Goal: Task Accomplishment & Management: Manage account settings

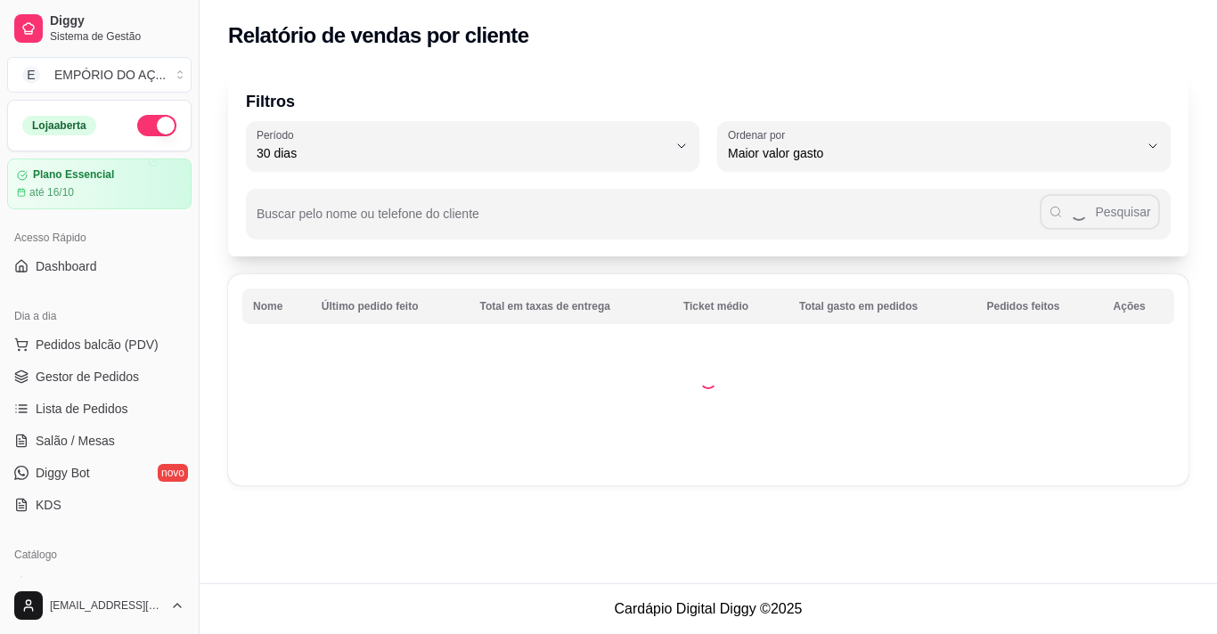
select select "30"
select select "HIGHEST_TOTAL_SPENT_WITH_ORDERS"
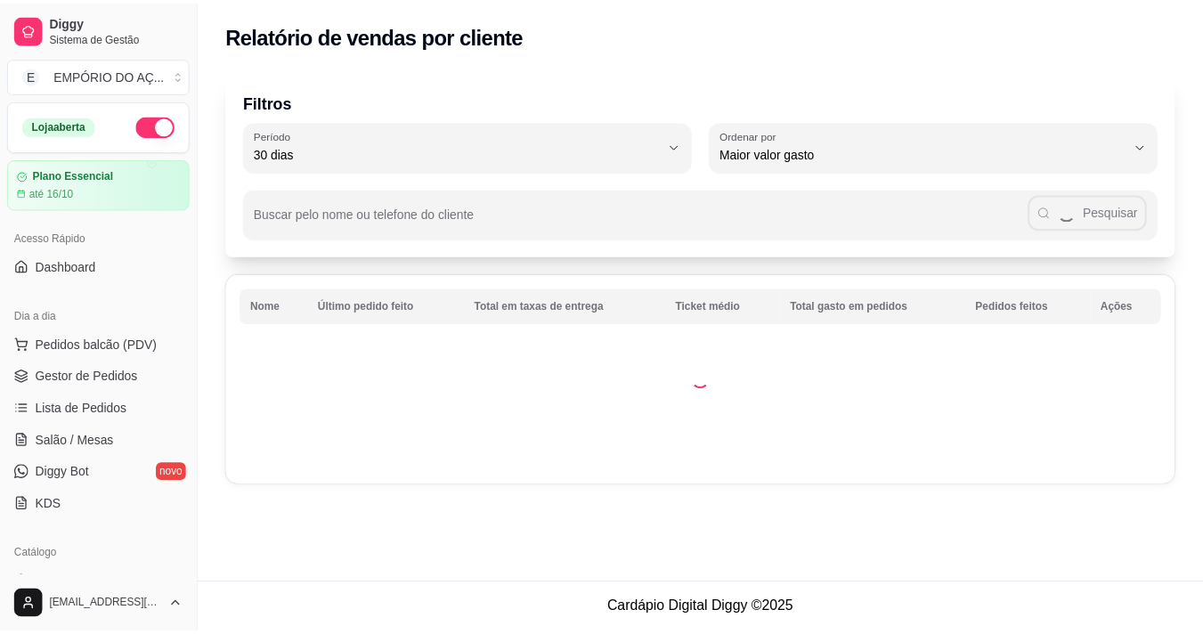
scroll to position [240, 0]
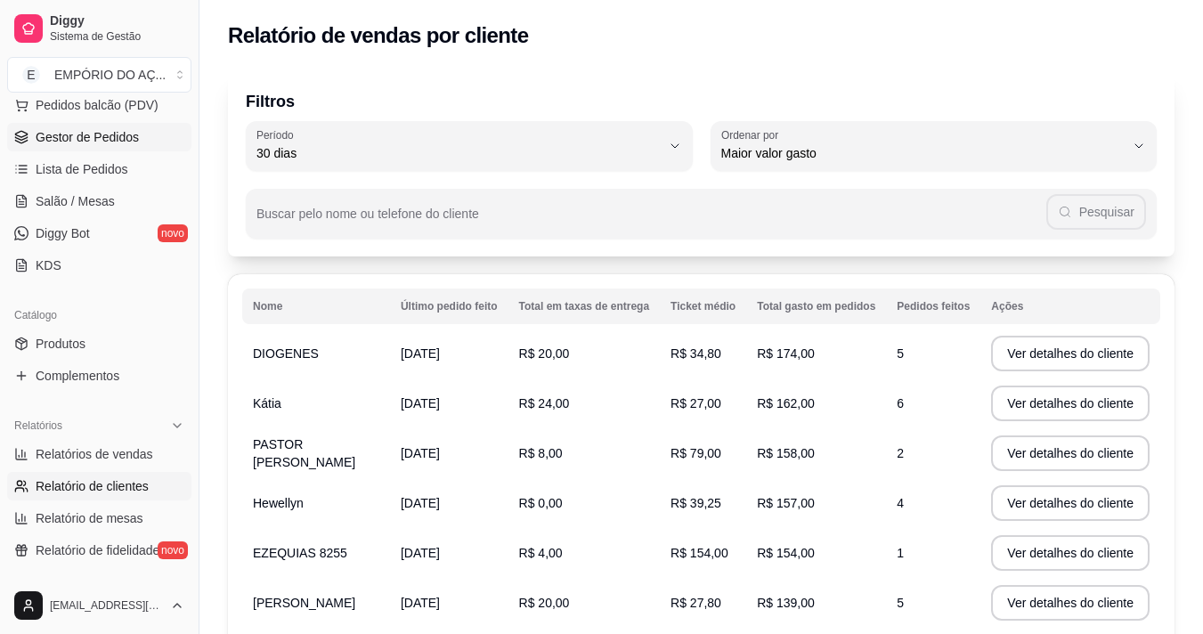
click at [119, 140] on span "Gestor de Pedidos" at bounding box center [87, 137] width 103 height 18
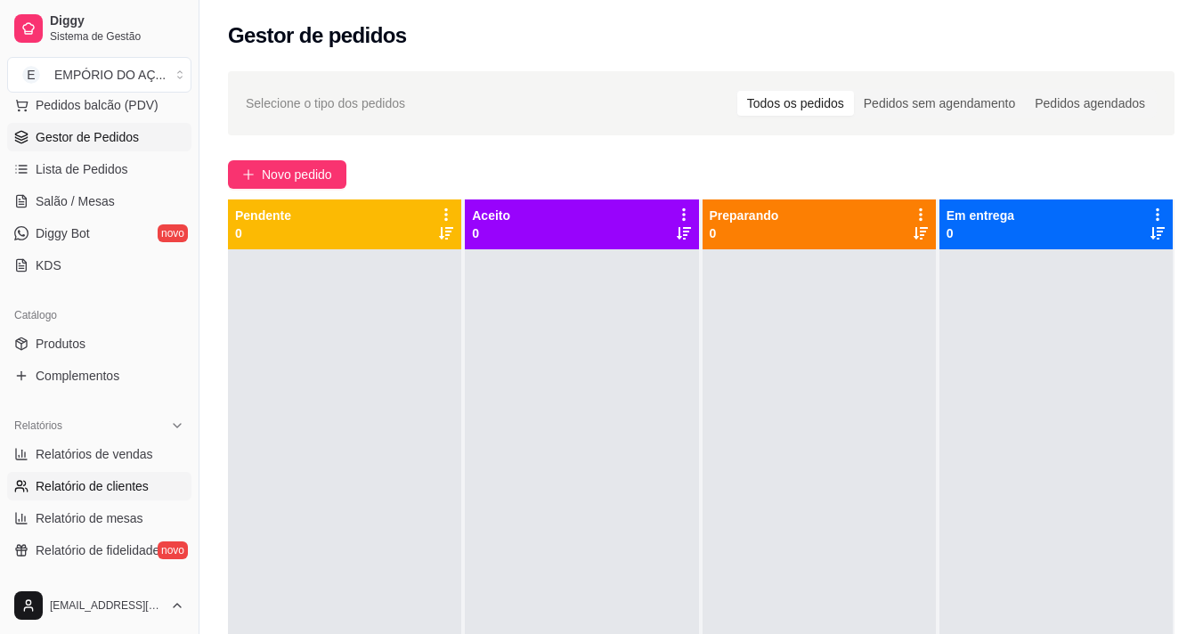
click at [110, 488] on span "Relatório de clientes" at bounding box center [92, 486] width 113 height 18
select select "30"
select select "HIGHEST_TOTAL_SPENT_WITH_ORDERS"
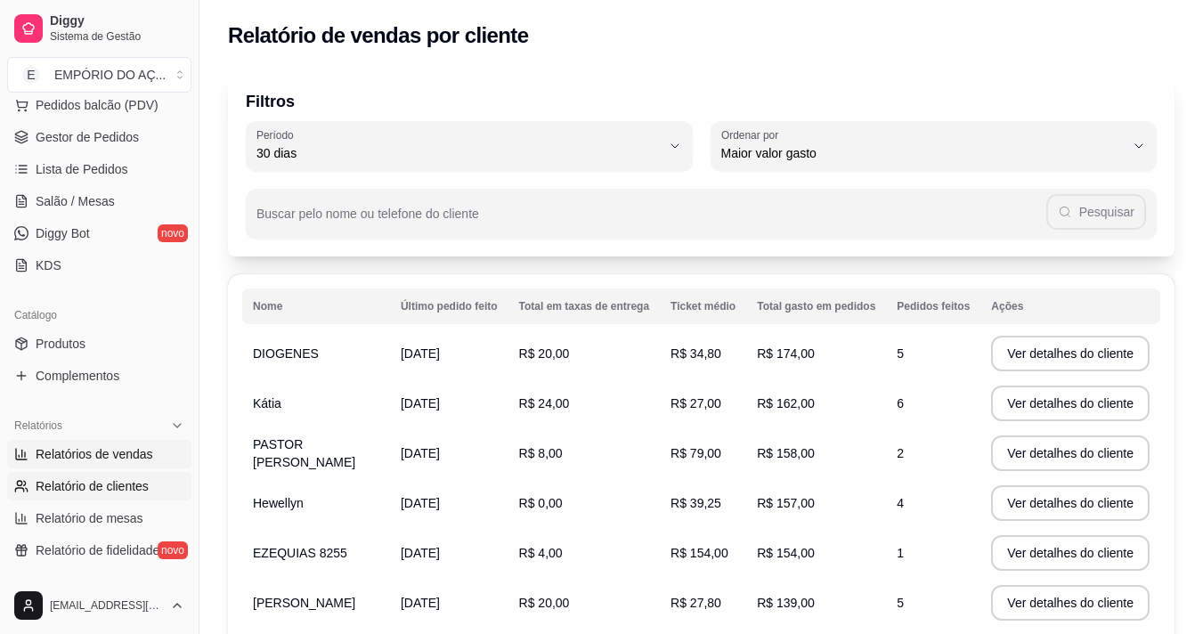
click at [54, 461] on span "Relatórios de vendas" at bounding box center [95, 454] width 118 height 18
select select "ALL"
select select "0"
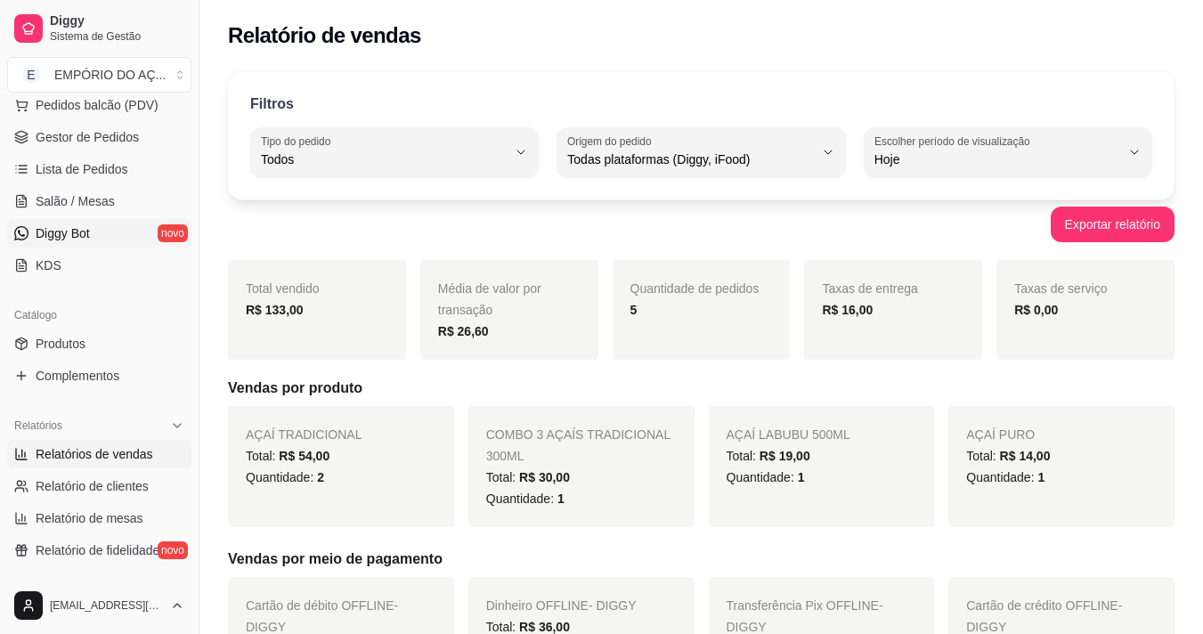
click at [42, 221] on link "Diggy Bot novo" at bounding box center [99, 233] width 184 height 29
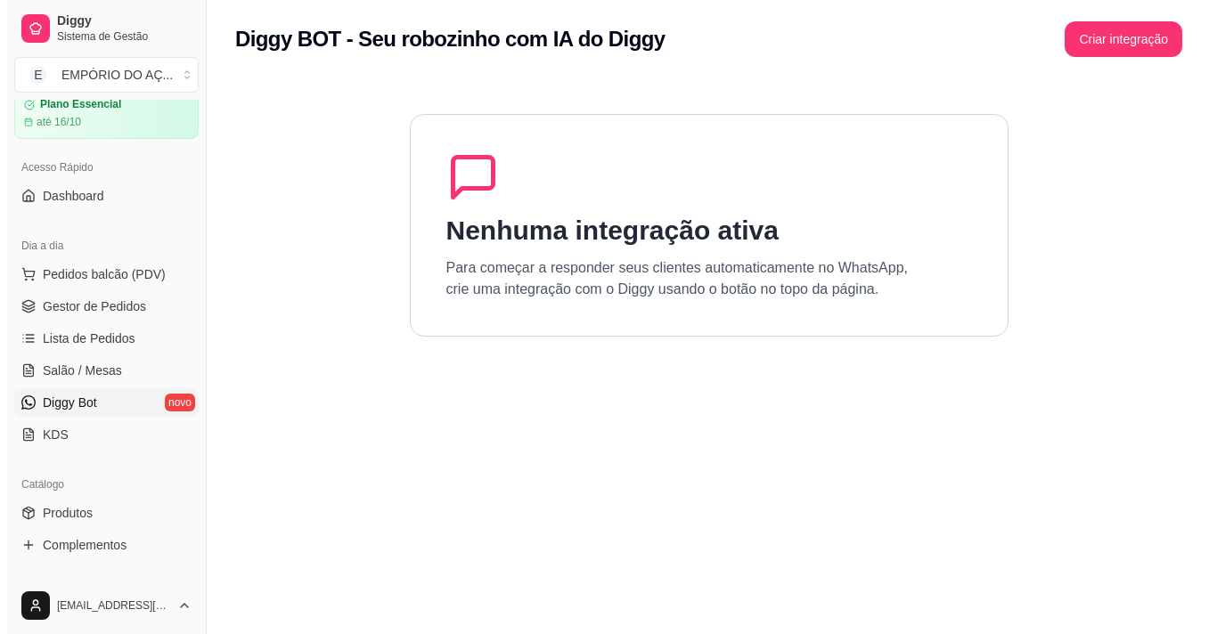
scroll to position [61, 0]
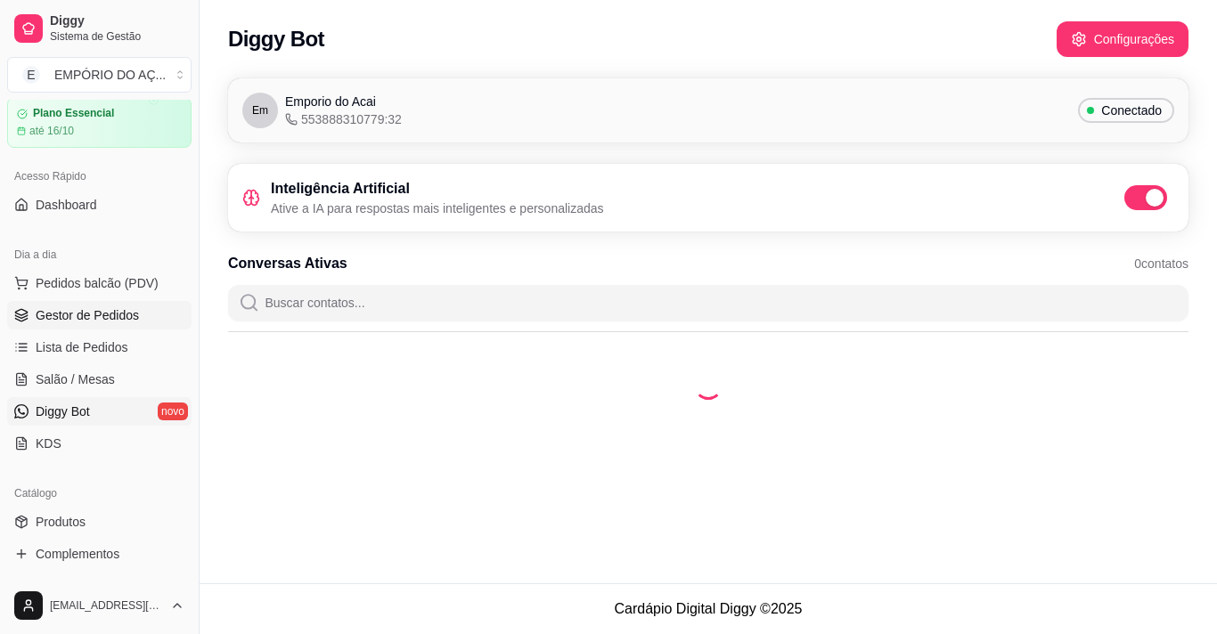
click at [93, 303] on link "Gestor de Pedidos" at bounding box center [99, 315] width 184 height 29
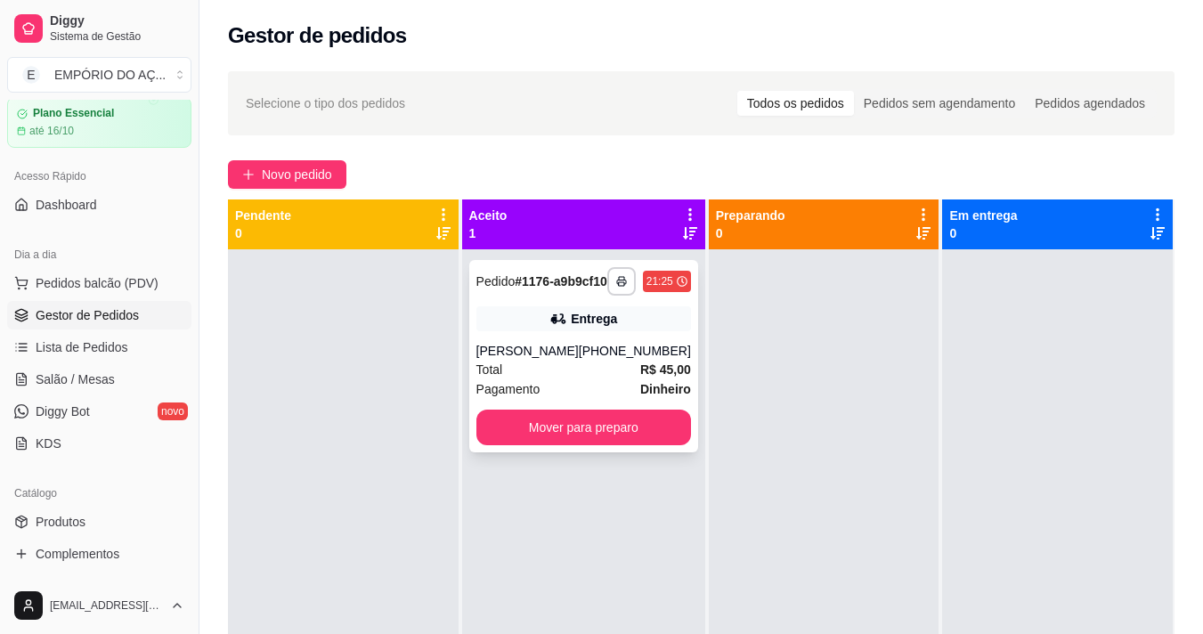
click at [515, 377] on div "Total R$ 45,00" at bounding box center [583, 370] width 215 height 20
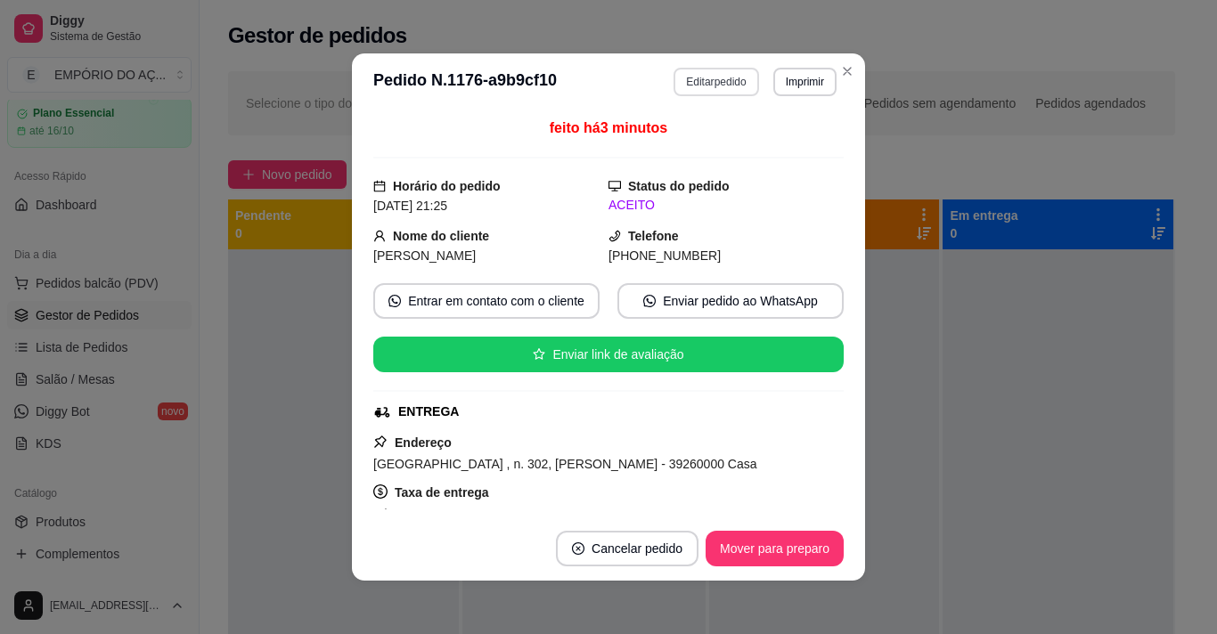
click at [681, 69] on button "Editar pedido" at bounding box center [715, 82] width 85 height 29
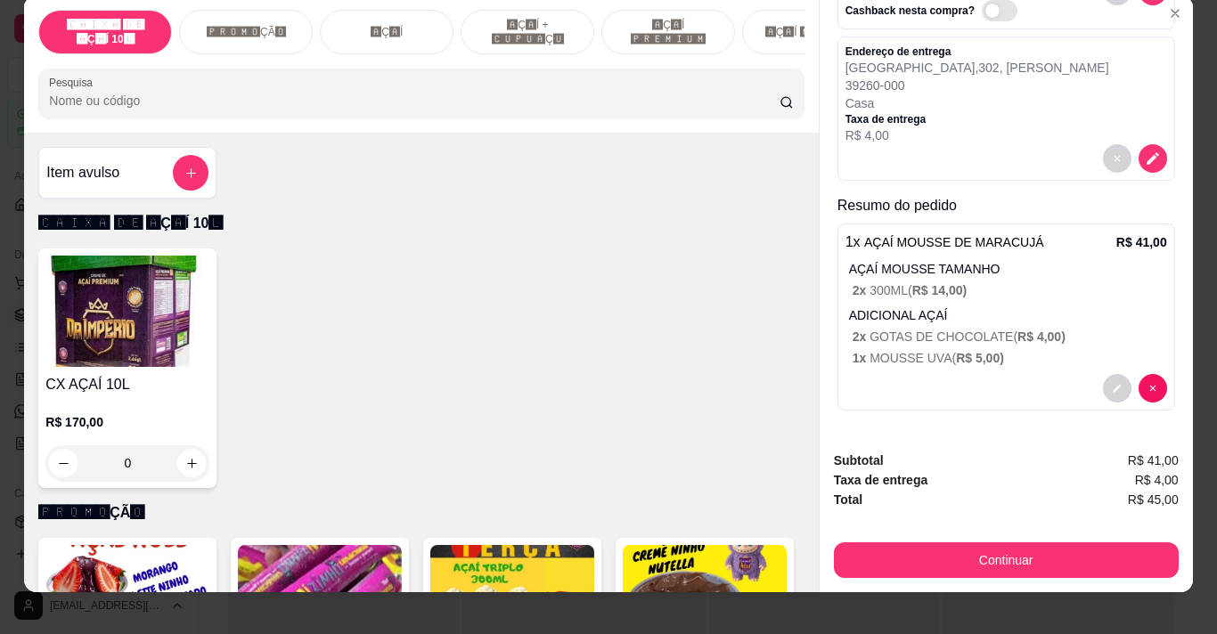
scroll to position [45, 0]
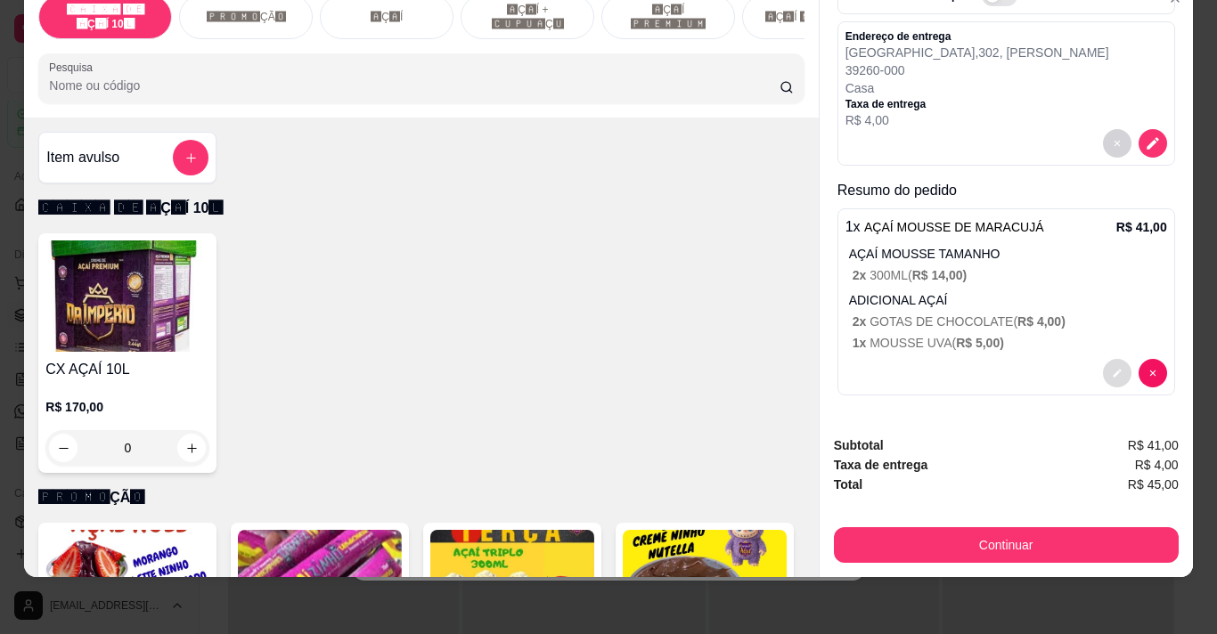
click at [1112, 368] on icon "decrease-product-quantity" at bounding box center [1117, 373] width 11 height 11
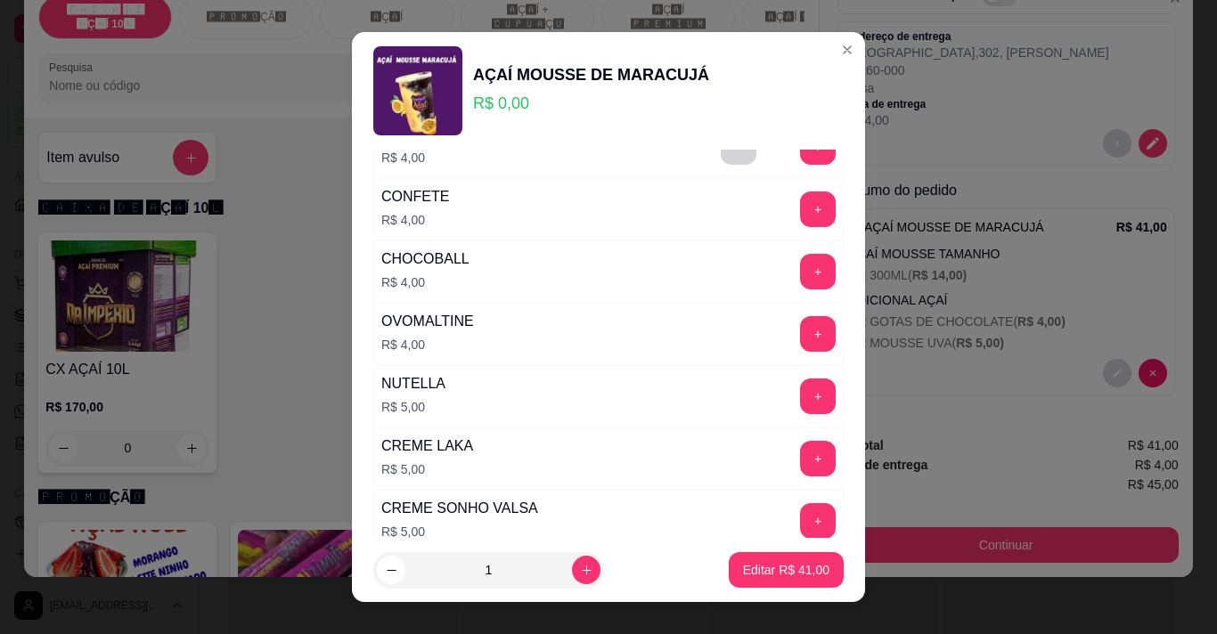
scroll to position [802, 0]
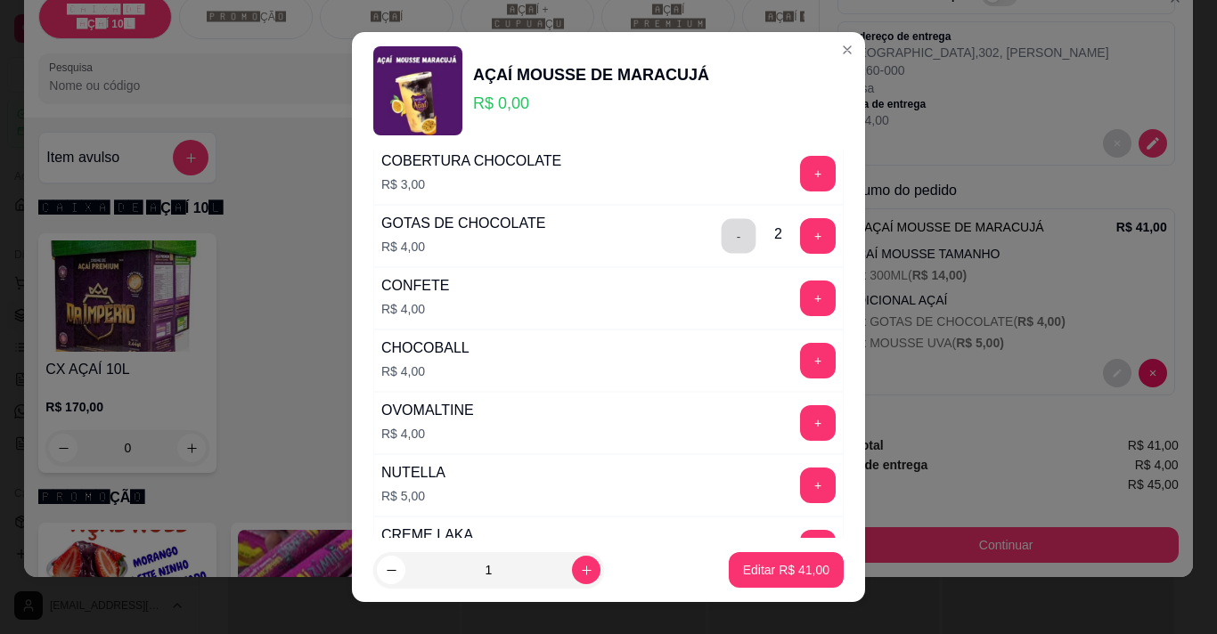
click at [721, 237] on button "-" at bounding box center [738, 235] width 35 height 35
click at [801, 301] on button "+" at bounding box center [818, 299] width 36 height 36
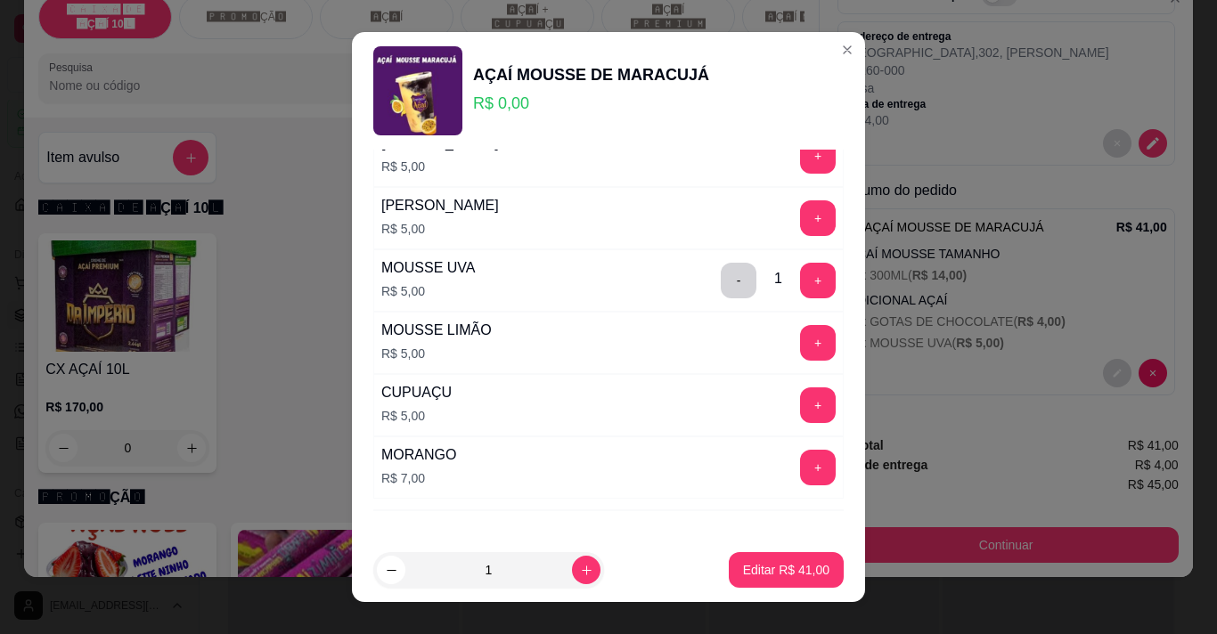
scroll to position [1425, 0]
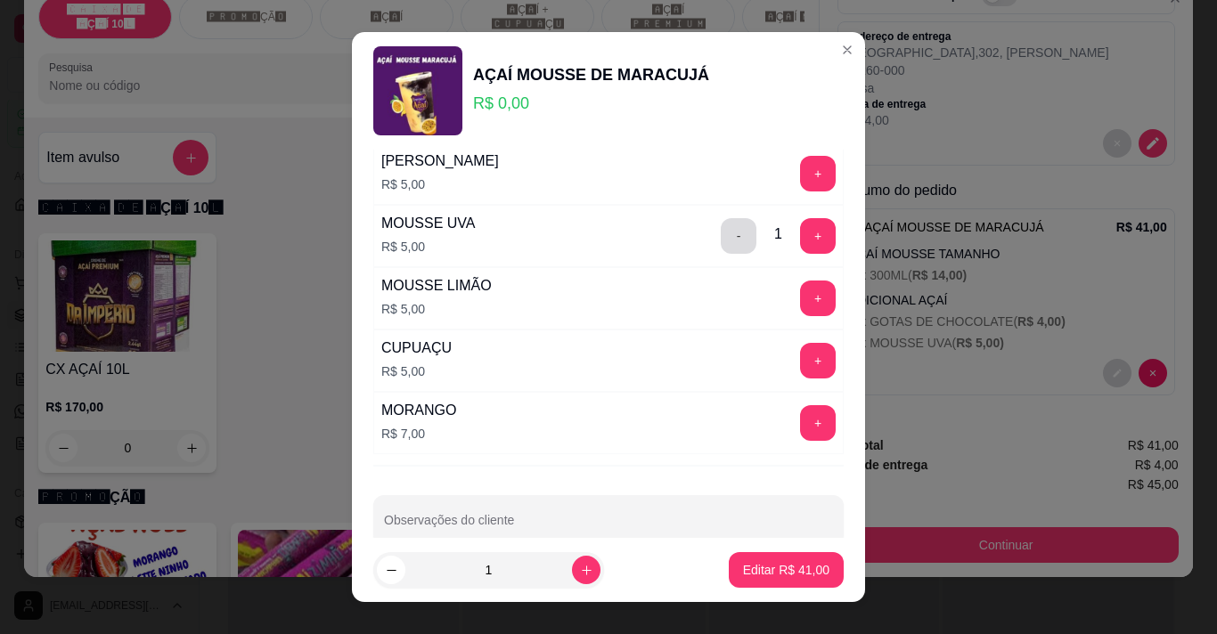
click at [722, 234] on button "-" at bounding box center [739, 236] width 36 height 36
click at [743, 577] on p "Editar R$ 36,00" at bounding box center [786, 570] width 86 height 18
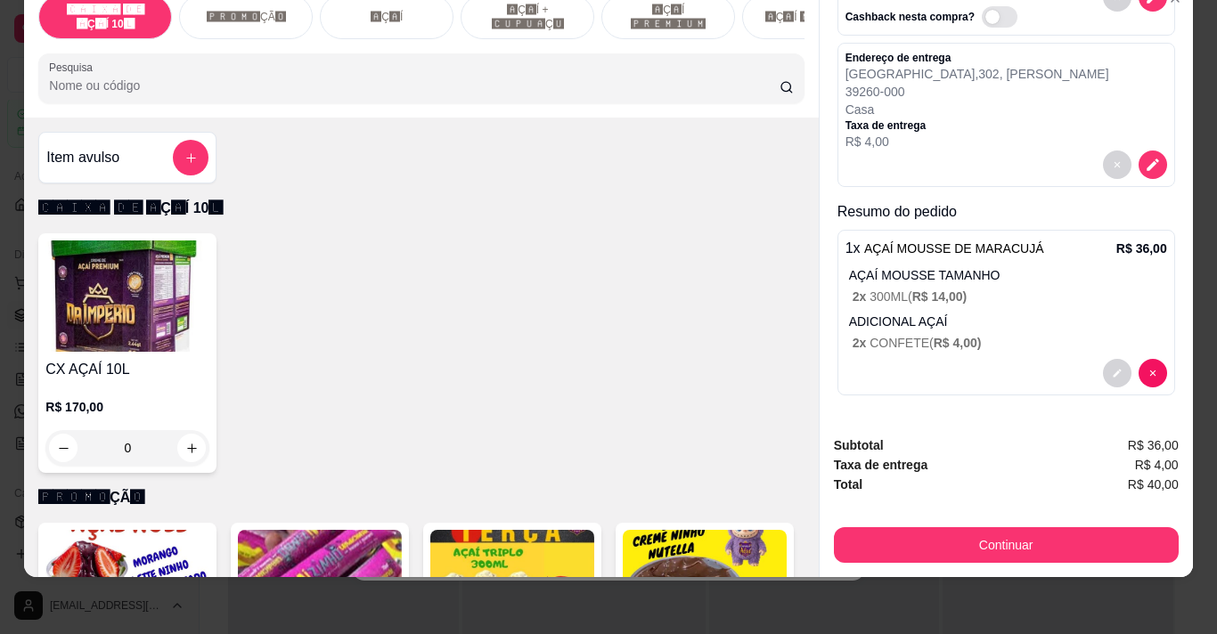
scroll to position [109, 0]
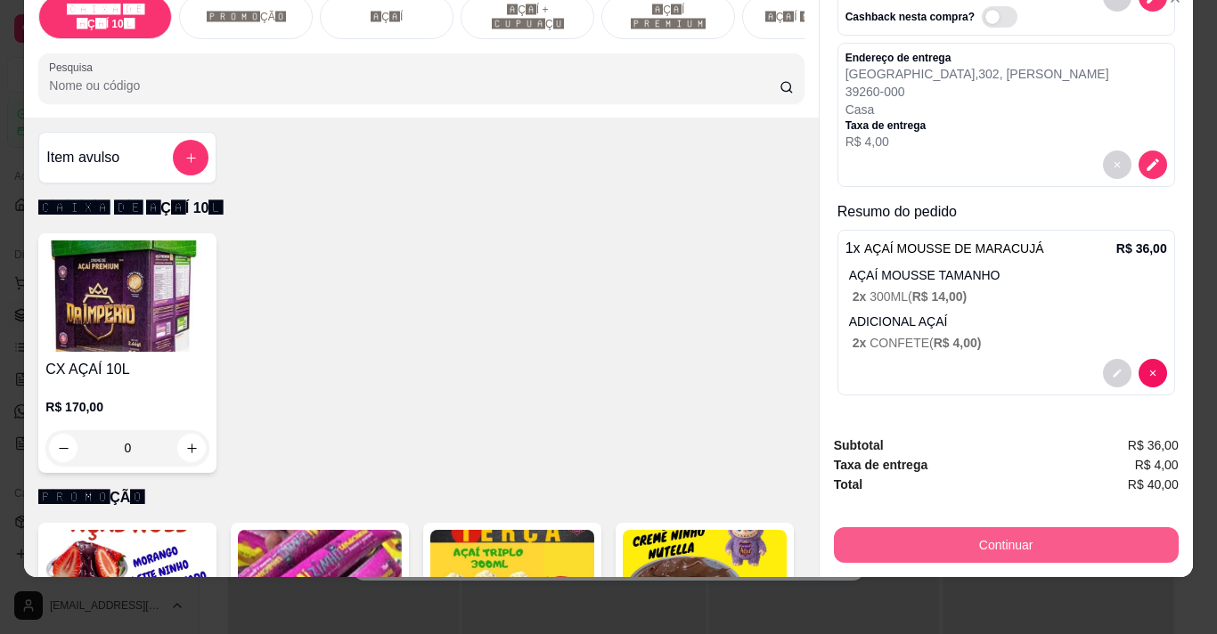
click at [923, 544] on button "Continuar" at bounding box center [1006, 545] width 345 height 36
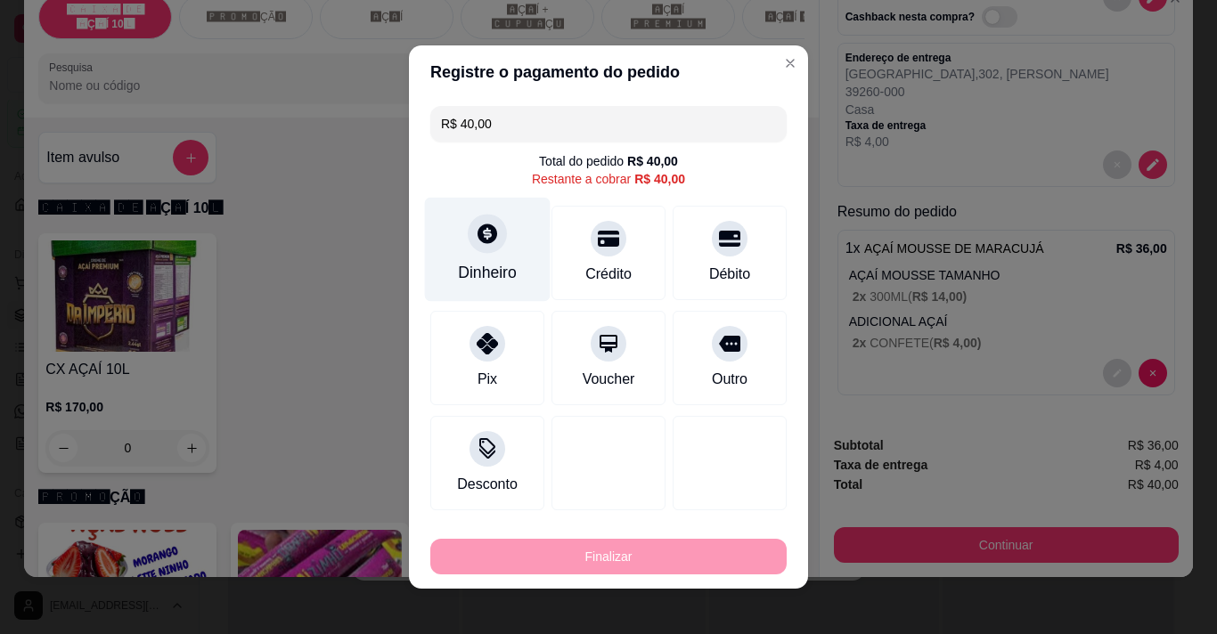
click at [468, 240] on div at bounding box center [487, 233] width 39 height 39
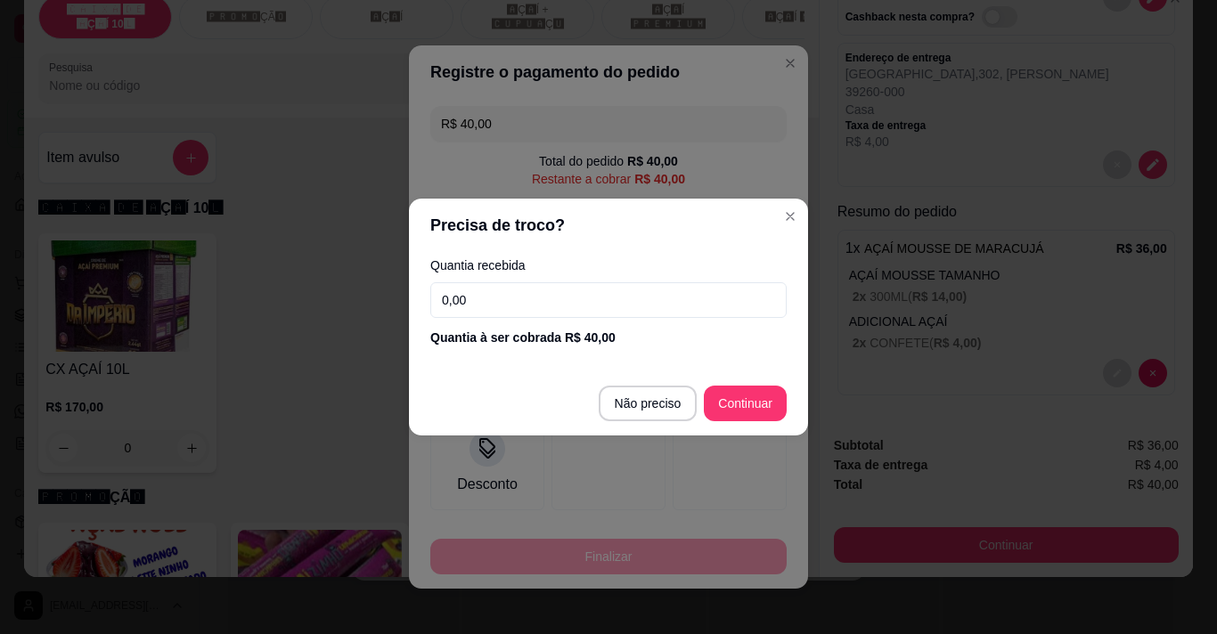
click at [508, 309] on input "0,00" at bounding box center [608, 300] width 356 height 36
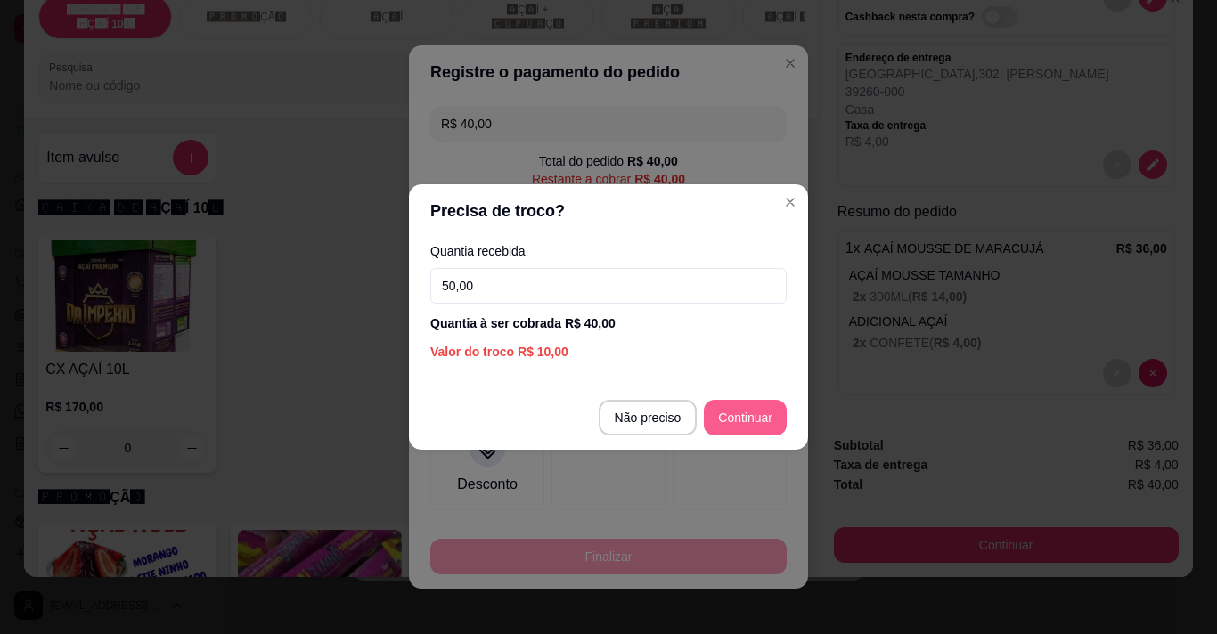
type input "50,00"
click at [747, 414] on div at bounding box center [730, 460] width 126 height 104
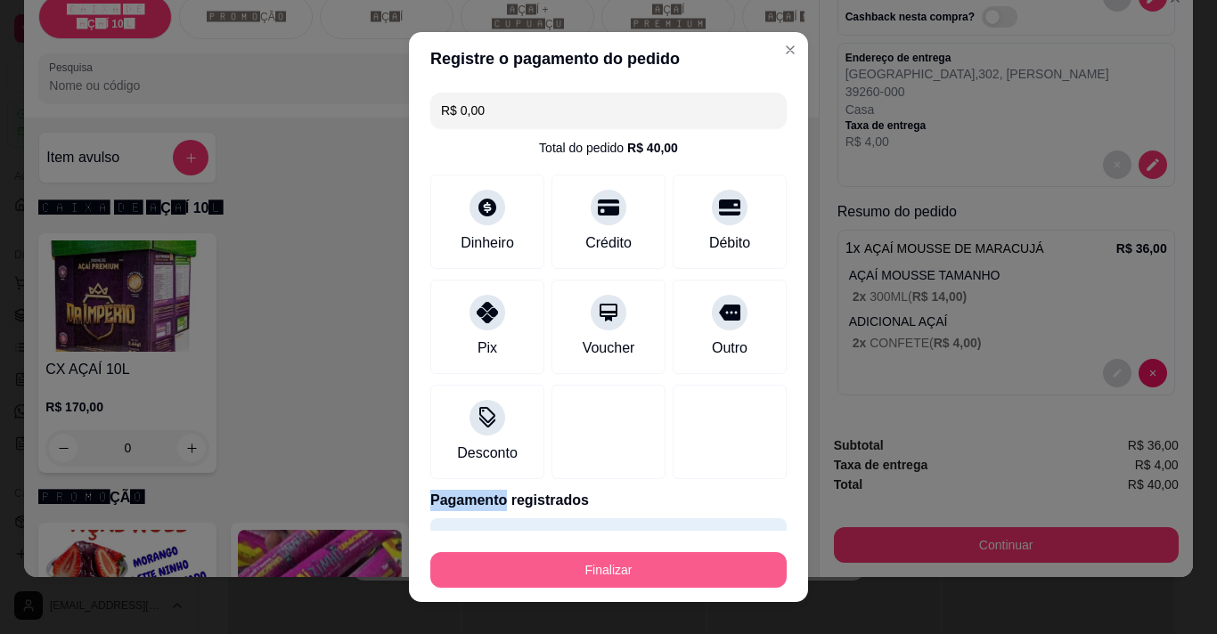
click at [705, 580] on button "Finalizar" at bounding box center [608, 570] width 356 height 36
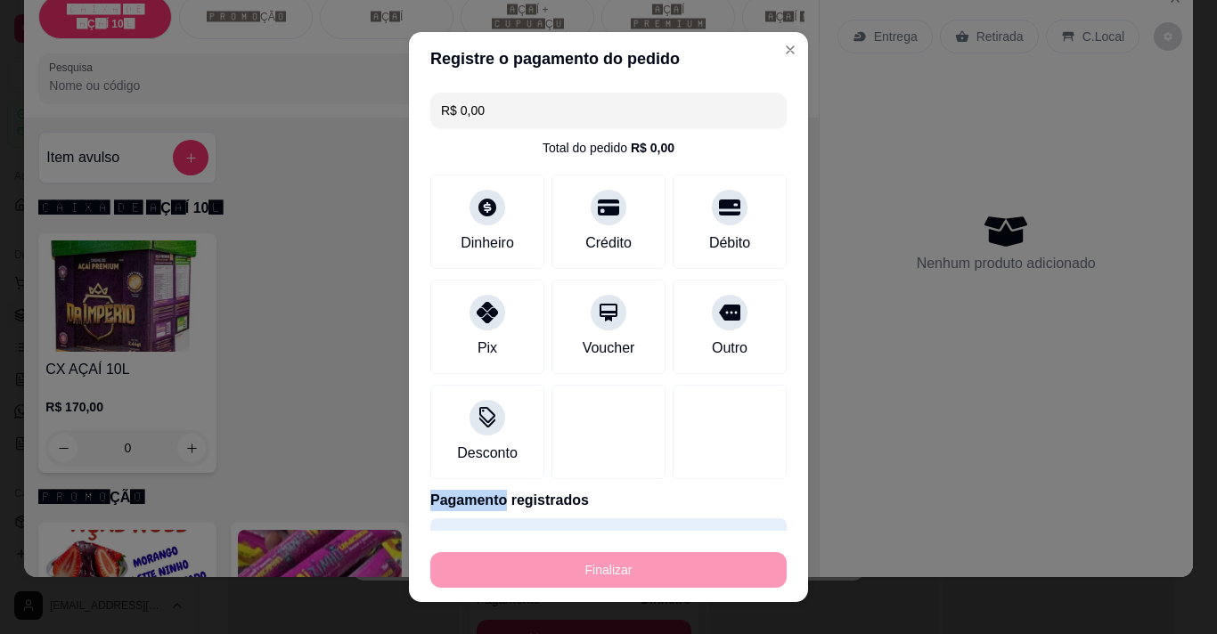
type input "-R$ 40,00"
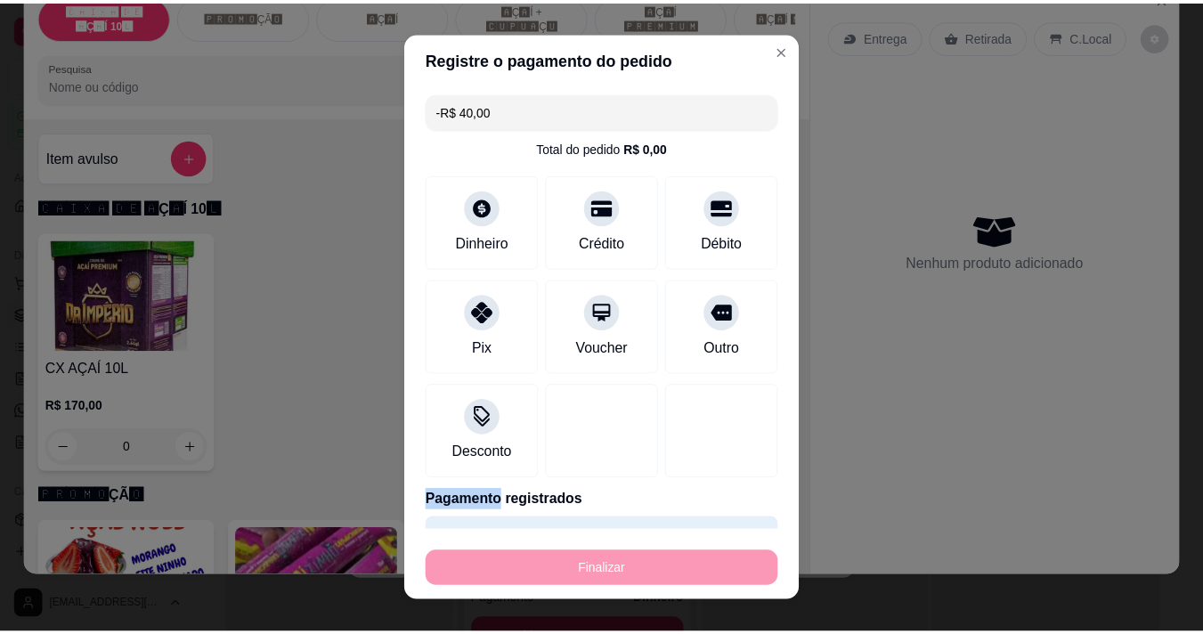
scroll to position [0, 0]
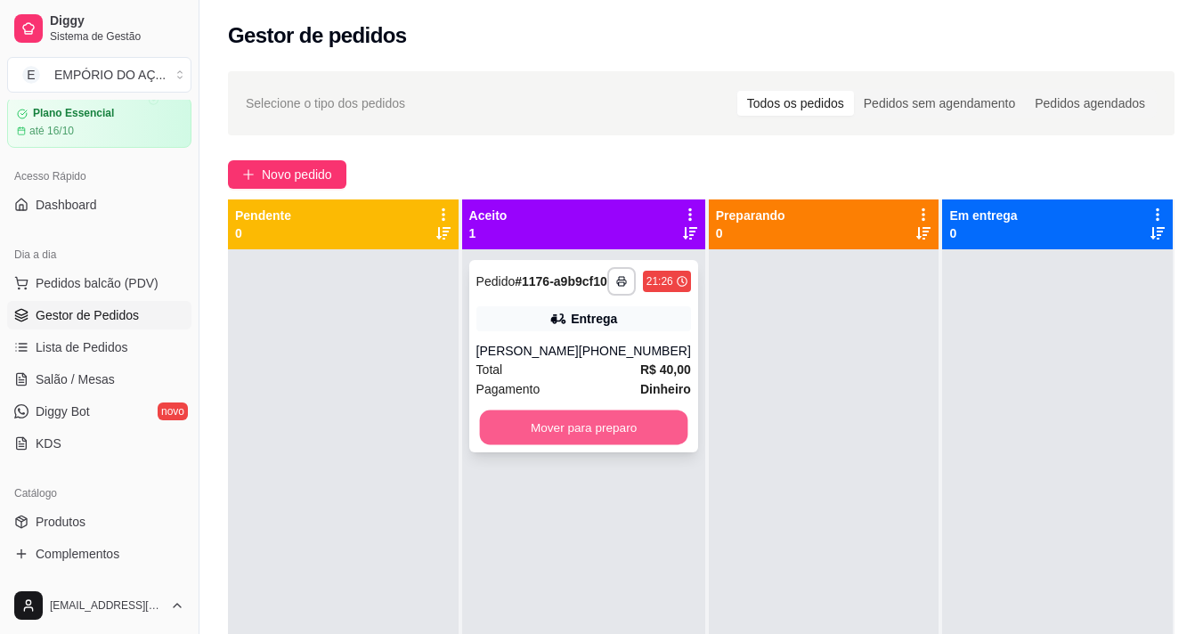
click at [562, 438] on button "Mover para preparo" at bounding box center [583, 428] width 208 height 35
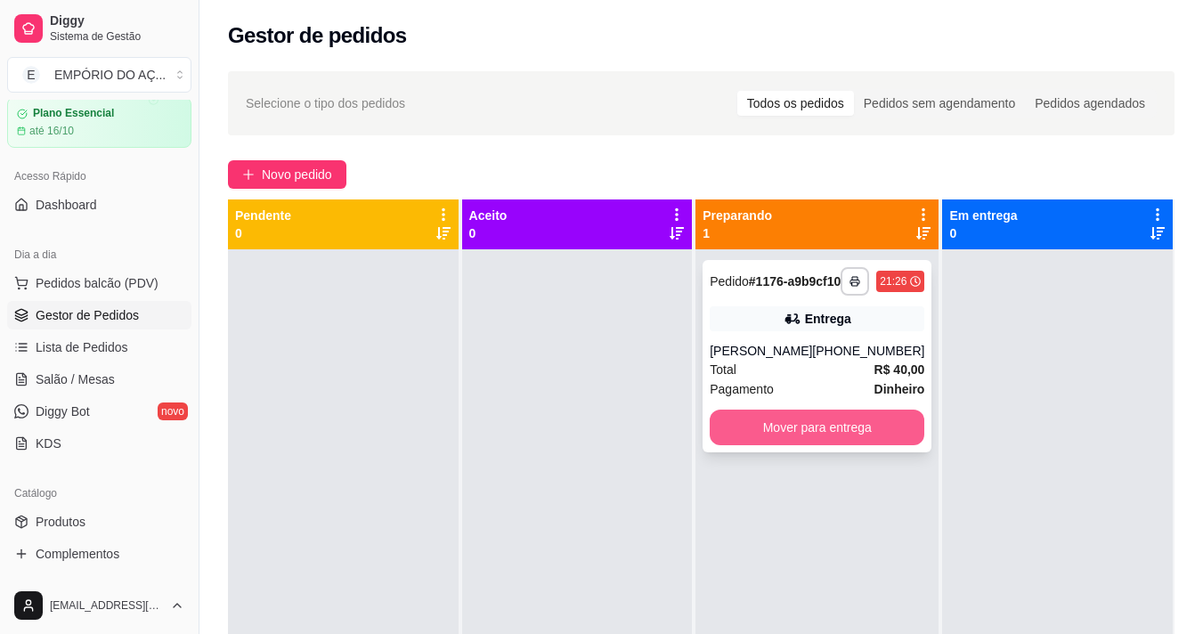
click at [782, 445] on button "Mover para entrega" at bounding box center [817, 428] width 215 height 36
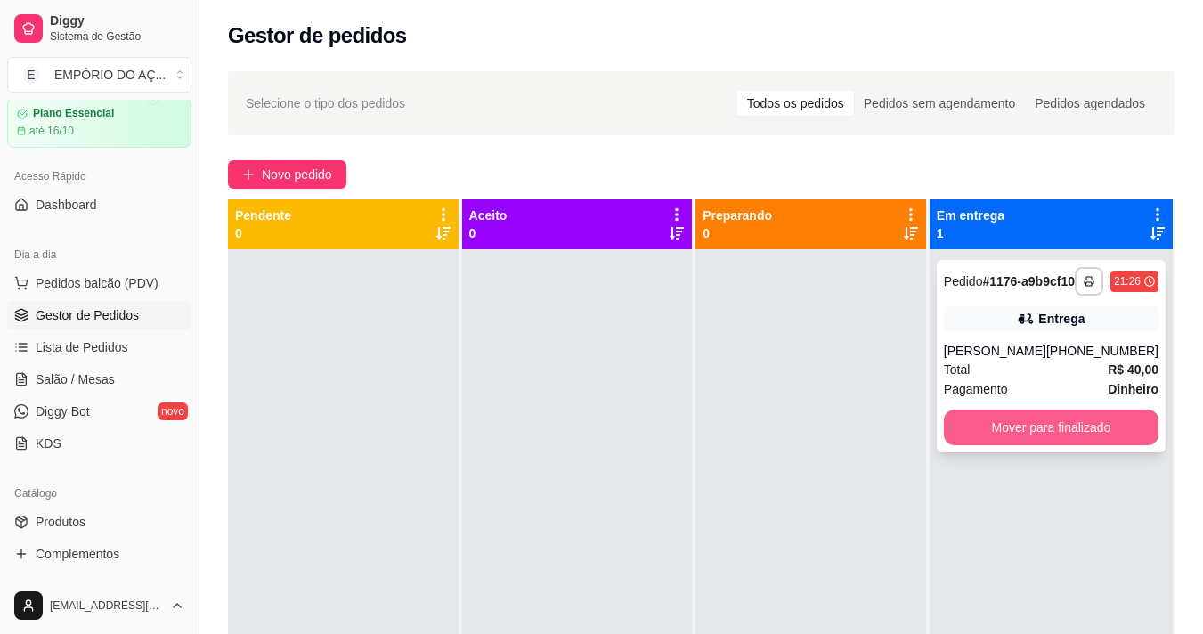
click at [1112, 445] on button "Mover para finalizado" at bounding box center [1051, 428] width 215 height 36
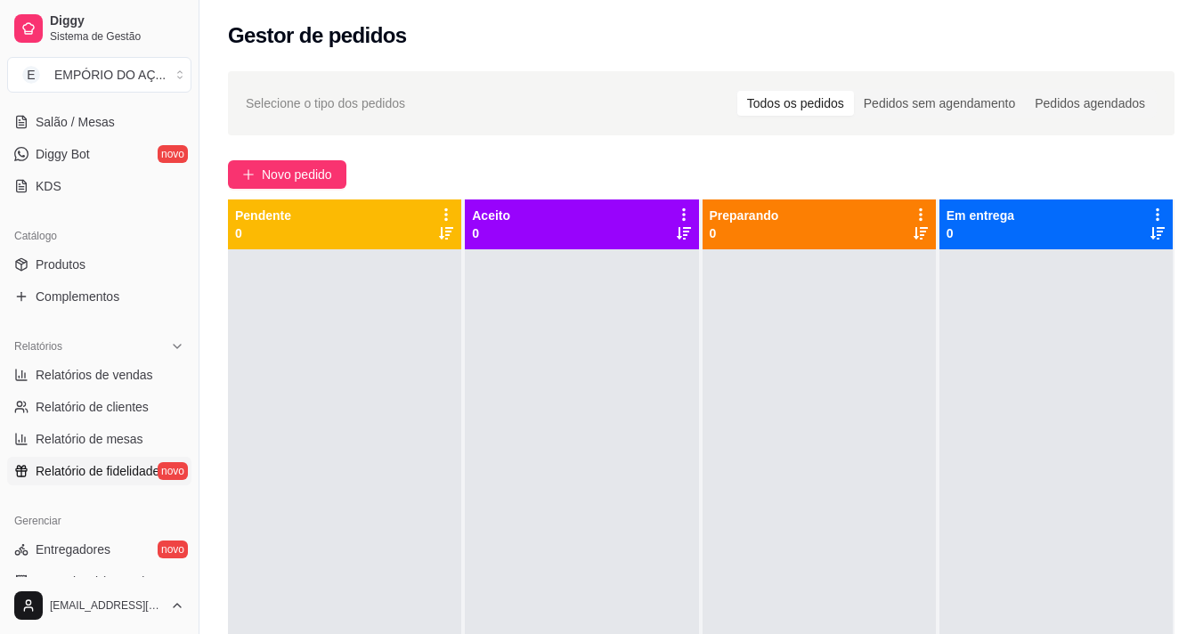
scroll to position [329, 0]
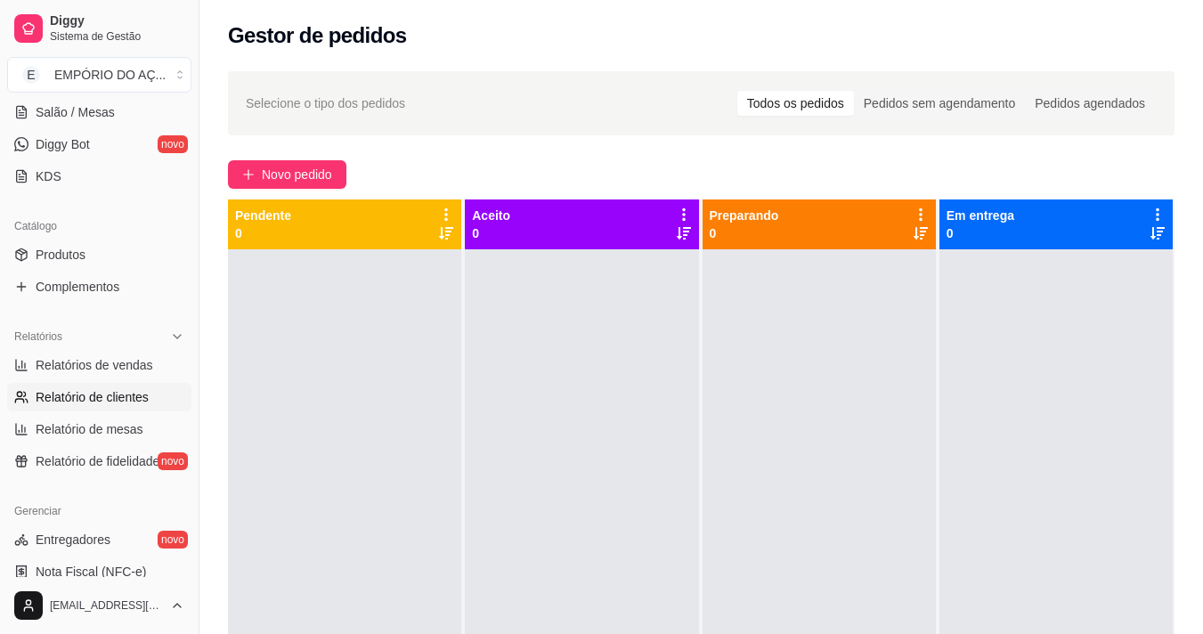
click at [120, 383] on link "Relatório de clientes" at bounding box center [99, 397] width 184 height 29
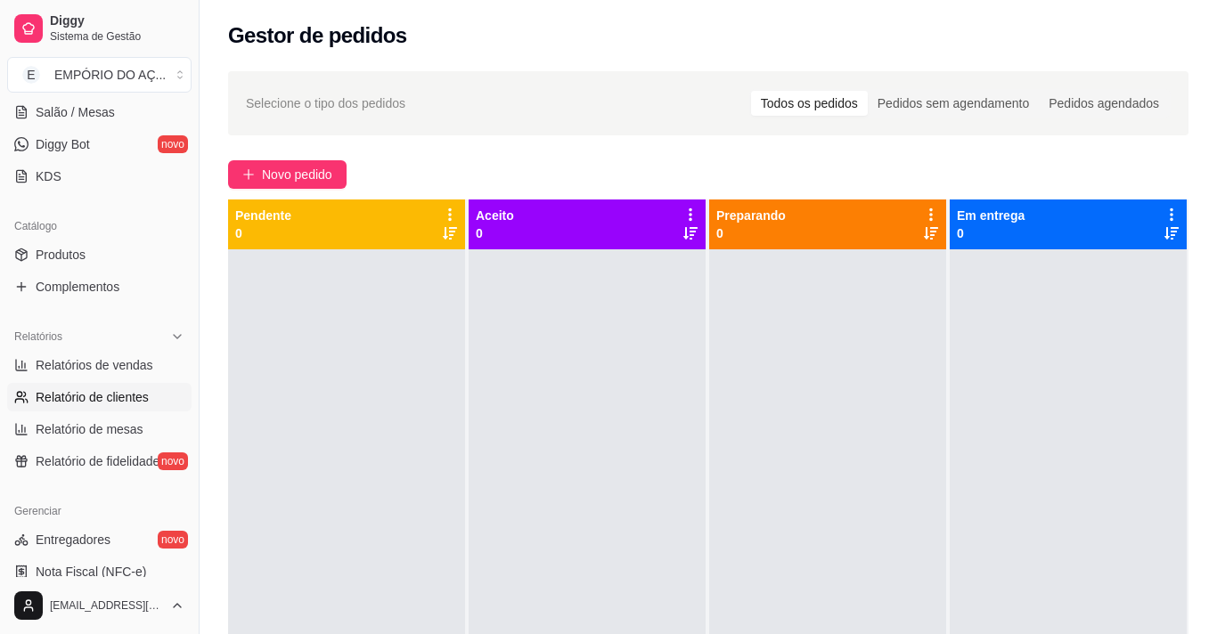
select select "30"
select select "HIGHEST_TOTAL_SPENT_WITH_ORDERS"
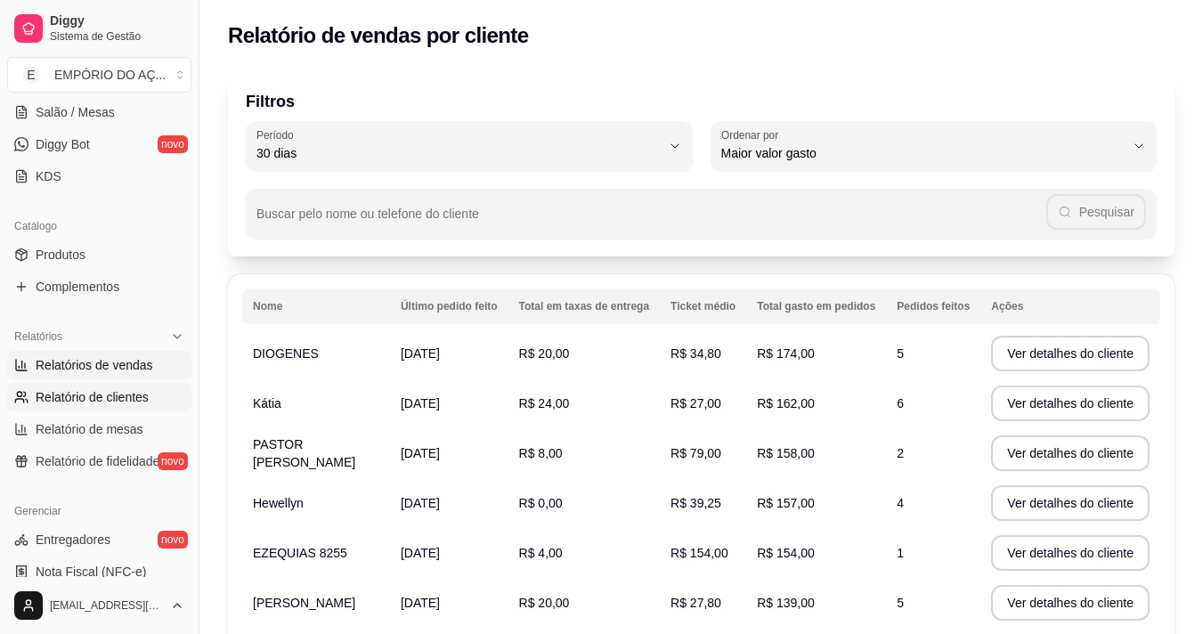
click at [102, 359] on span "Relatórios de vendas" at bounding box center [95, 365] width 118 height 18
select select "ALL"
select select "0"
